Goal: Task Accomplishment & Management: Complete application form

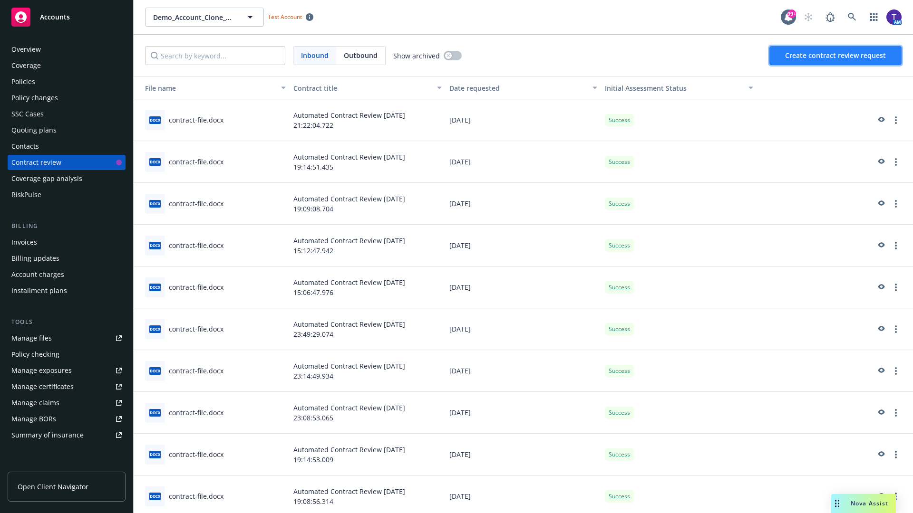
click at [836, 56] on span "Create contract review request" at bounding box center [835, 55] width 101 height 9
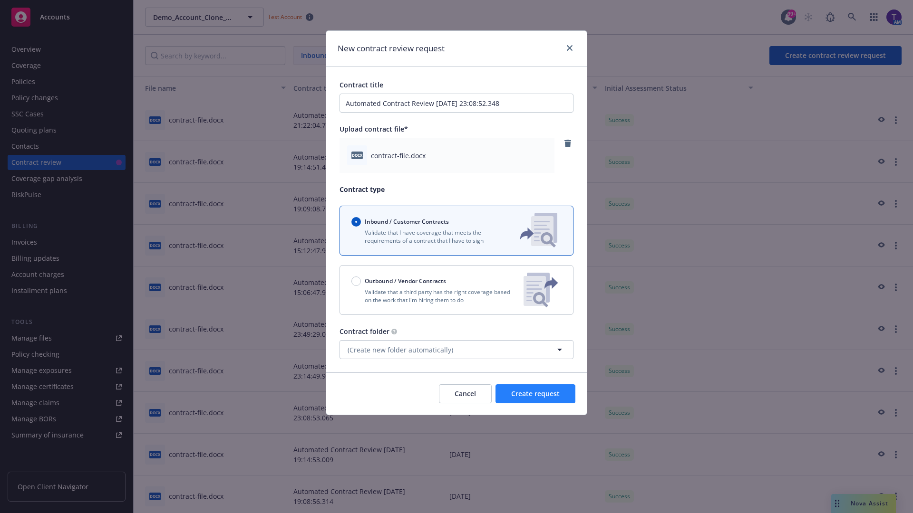
type input "Automated Contract Review 09-18-2025 23:08:52.348"
click at [535, 394] on span "Create request" at bounding box center [535, 393] width 48 height 9
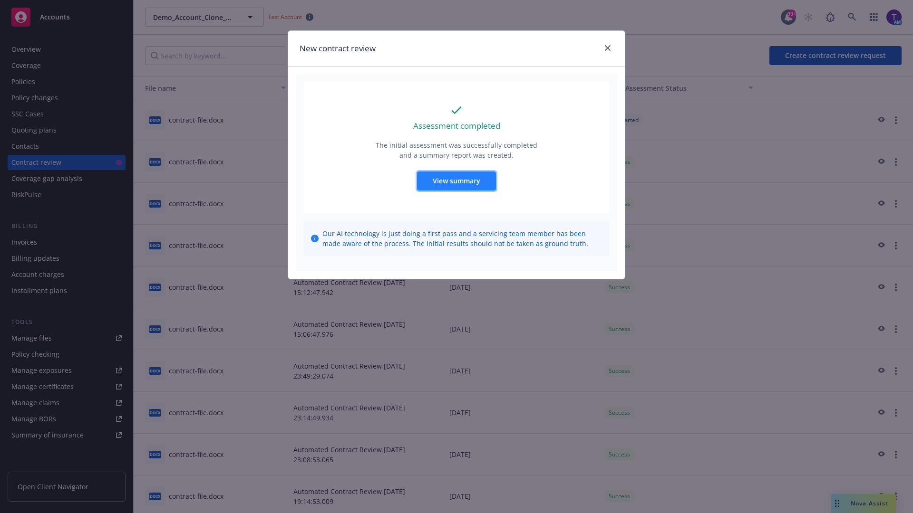
click at [456, 181] on span "View summary" at bounding box center [457, 180] width 48 height 9
